Goal: Task Accomplishment & Management: Manage account settings

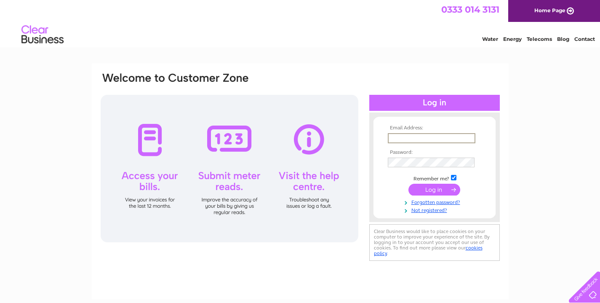
type input "Penirapo@gmail.com"
click at [434, 189] on input "submit" at bounding box center [435, 189] width 52 height 12
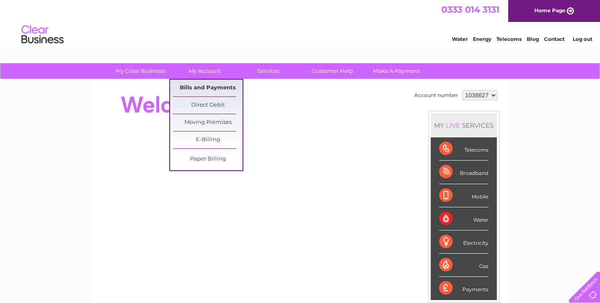
click at [208, 88] on link "Bills and Payments" at bounding box center [207, 88] width 69 height 17
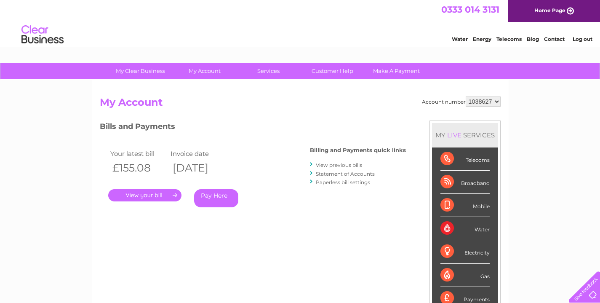
click at [152, 195] on link "." at bounding box center [144, 195] width 73 height 12
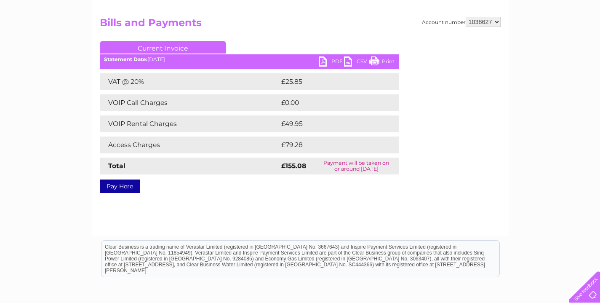
scroll to position [84, 0]
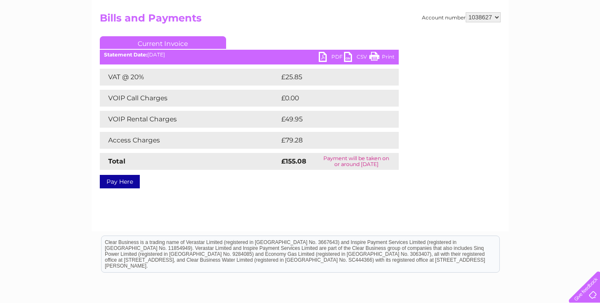
click at [323, 57] on link "PDF" at bounding box center [331, 58] width 25 height 12
